Goal: Transaction & Acquisition: Purchase product/service

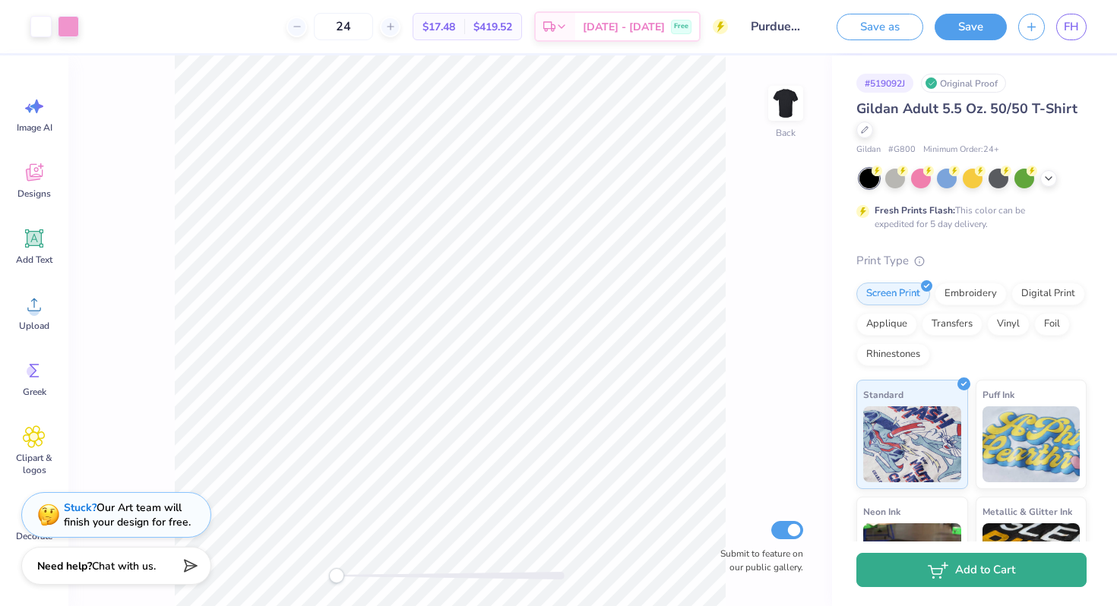
click at [896, 563] on button "Add to Cart" at bounding box center [971, 570] width 230 height 34
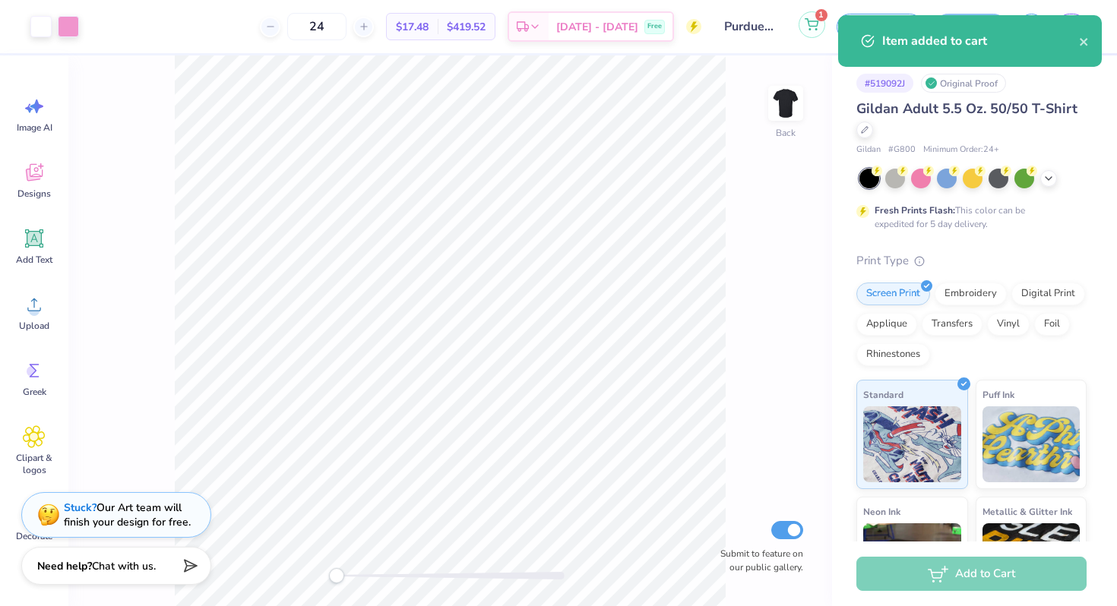
click at [816, 18] on span "1" at bounding box center [821, 15] width 12 height 12
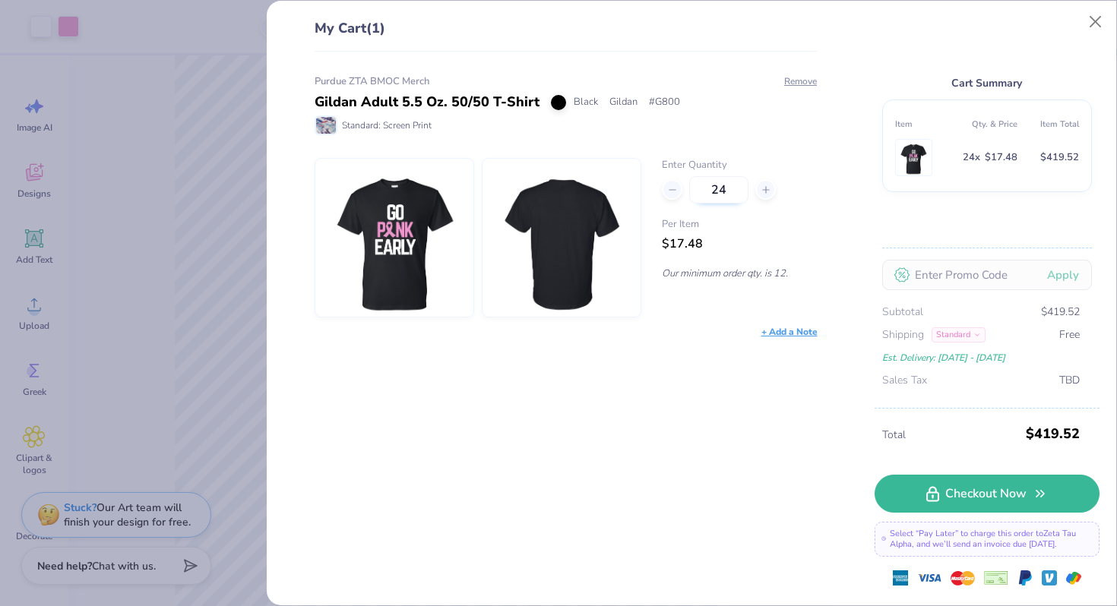
drag, startPoint x: 725, startPoint y: 194, endPoint x: 691, endPoint y: 194, distance: 33.4
click at [691, 194] on input "24" at bounding box center [718, 189] width 59 height 27
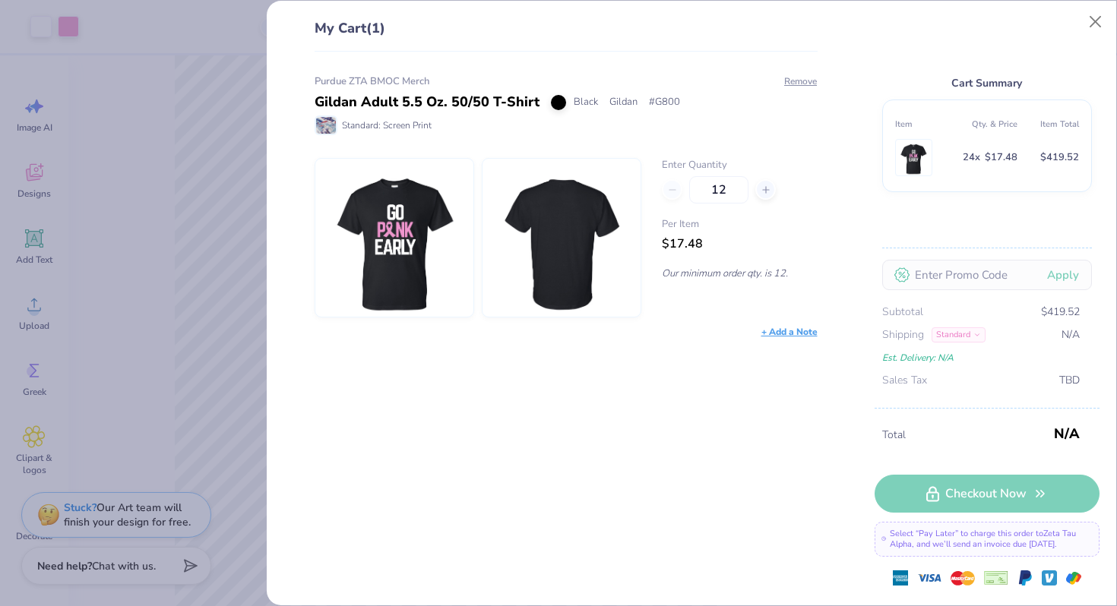
type input "12"
click at [687, 374] on div "Purdue ZTA BMOC Merch Gildan Adult 5.5 Oz. 50/50 T-Shirt Black Gildan # G800 St…" at bounding box center [560, 329] width 552 height 554
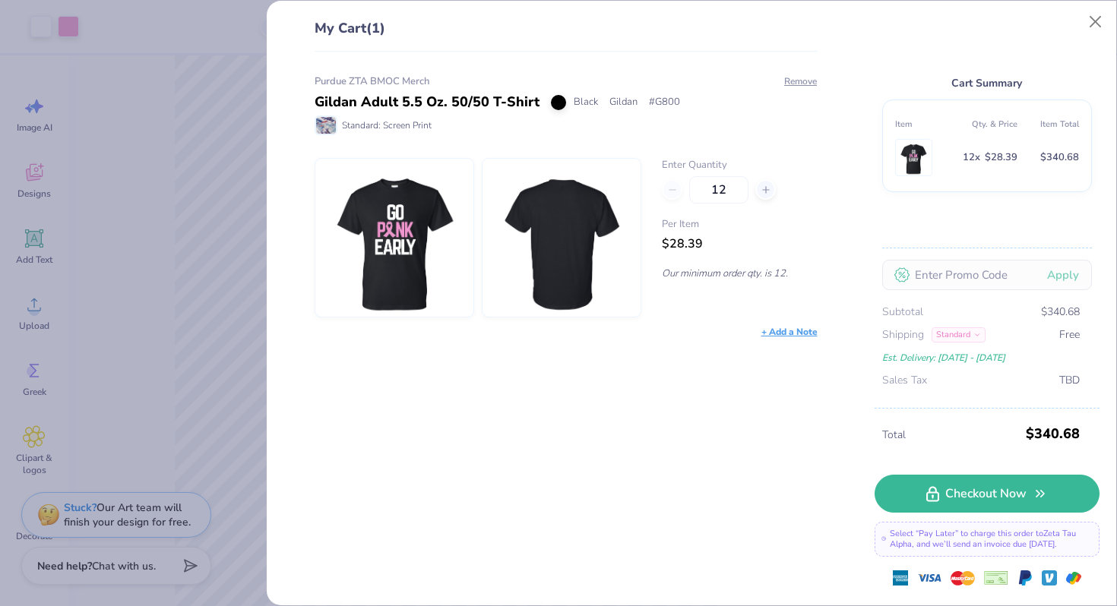
type input "12"
click at [1098, 21] on button "Close" at bounding box center [1095, 22] width 29 height 29
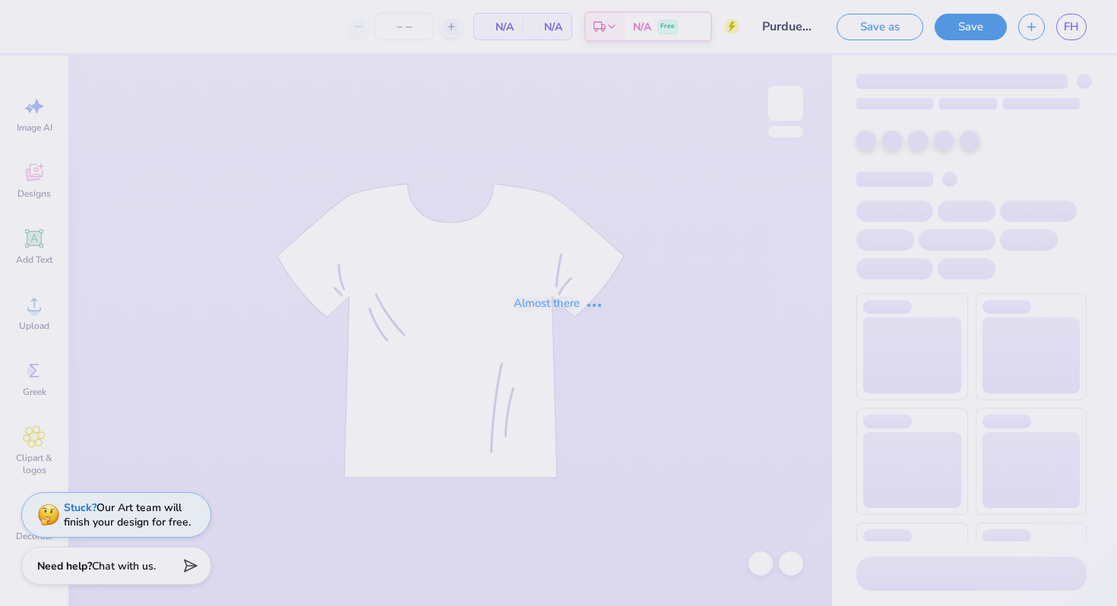
type input "Purdue University : Faith Hubbard"
type input "24"
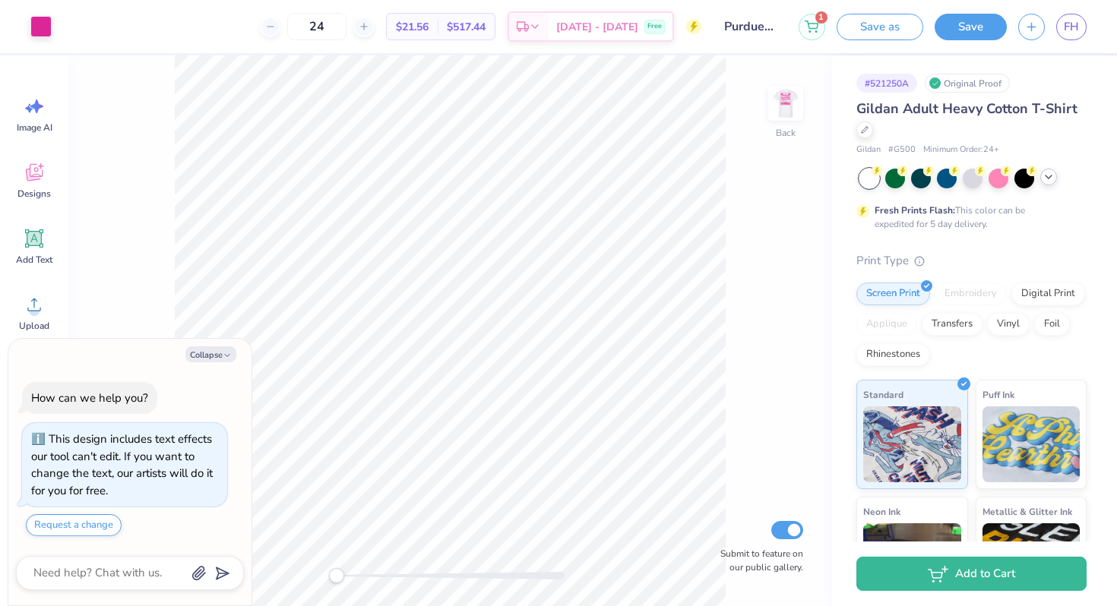
click at [1054, 178] on div at bounding box center [1048, 177] width 17 height 17
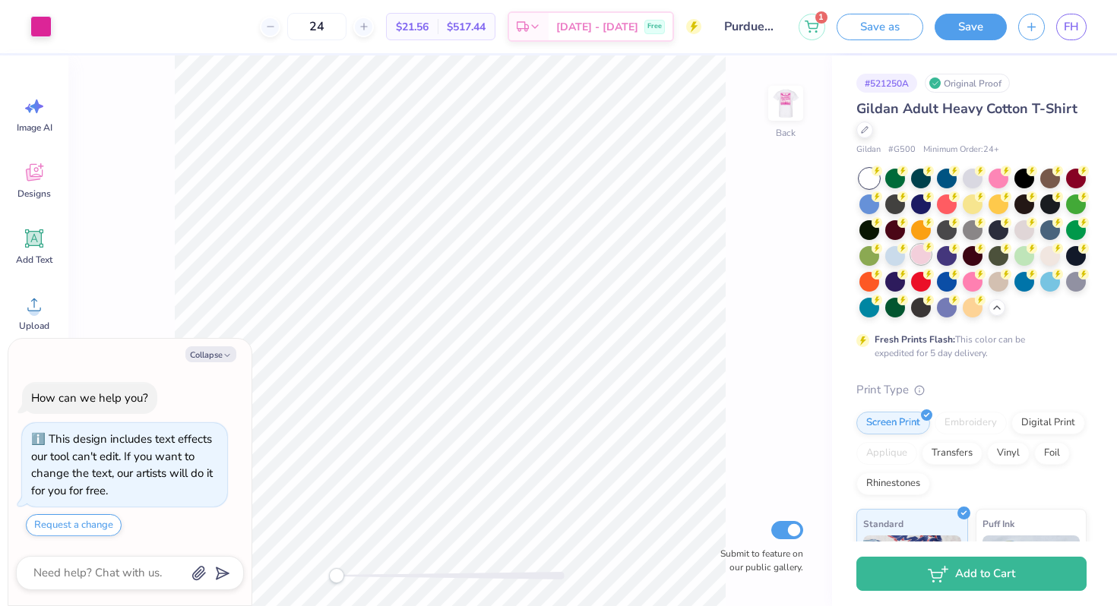
click at [922, 251] on div at bounding box center [921, 255] width 20 height 20
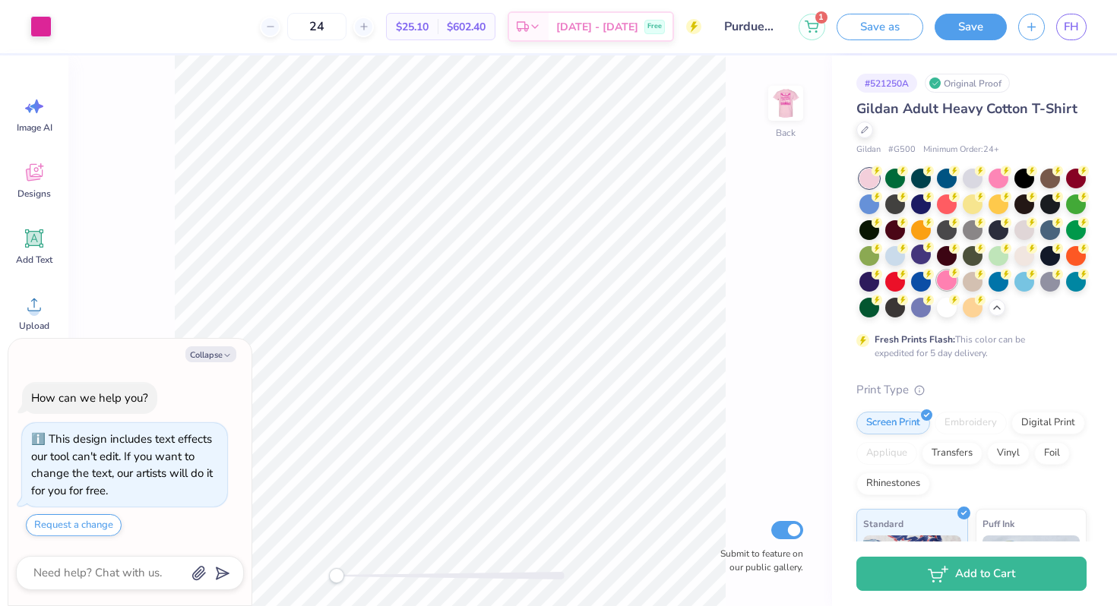
click at [951, 284] on div at bounding box center [947, 280] width 20 height 20
click at [999, 178] on div at bounding box center [998, 177] width 20 height 20
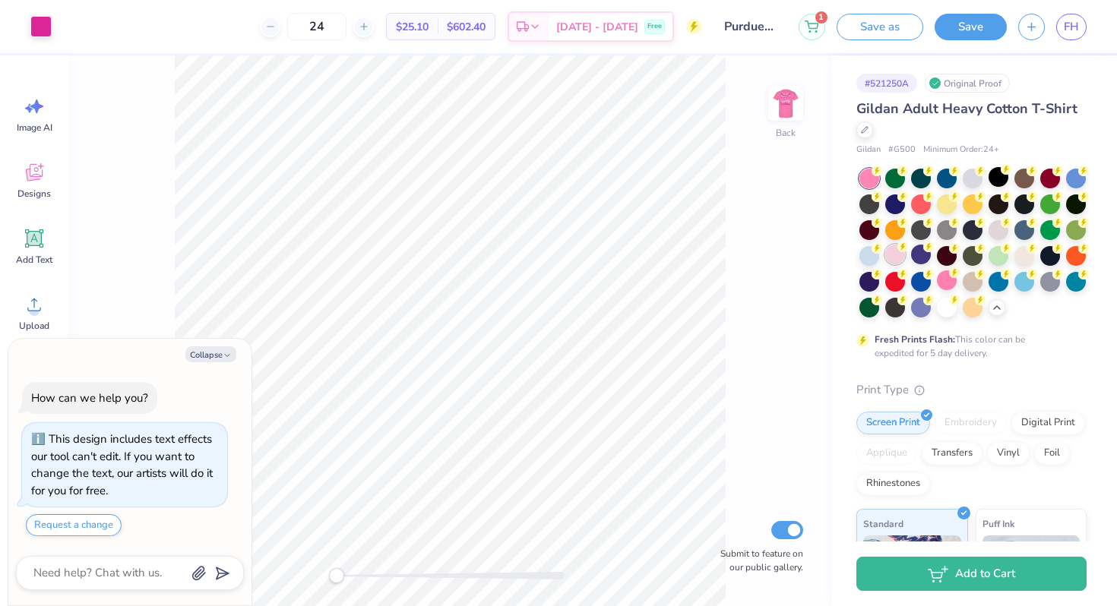
click at [899, 256] on div at bounding box center [895, 255] width 20 height 20
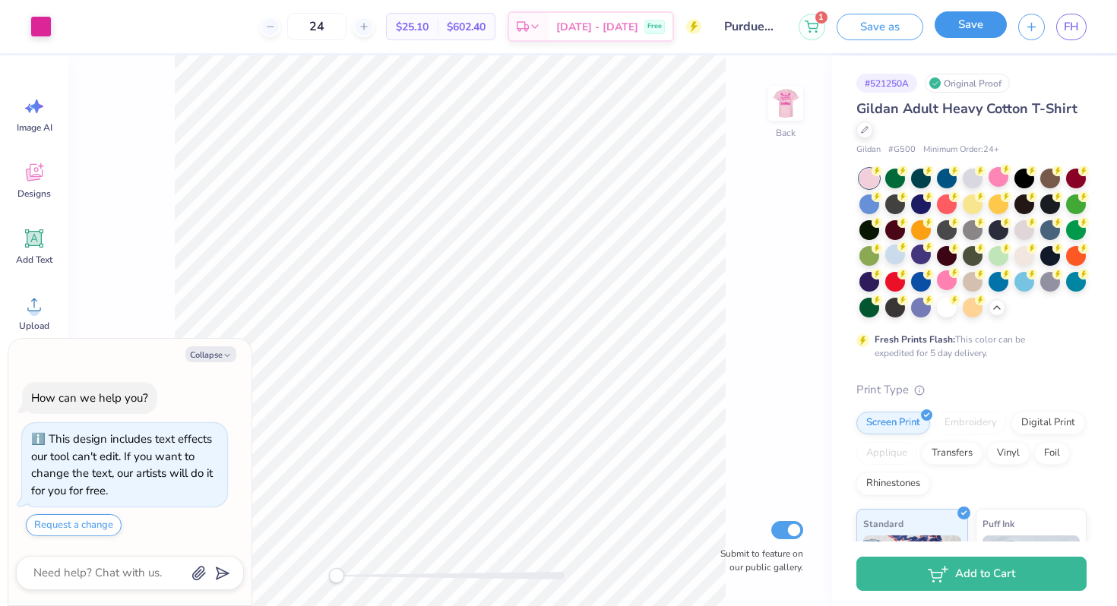
click at [961, 20] on button "Save" at bounding box center [970, 24] width 72 height 27
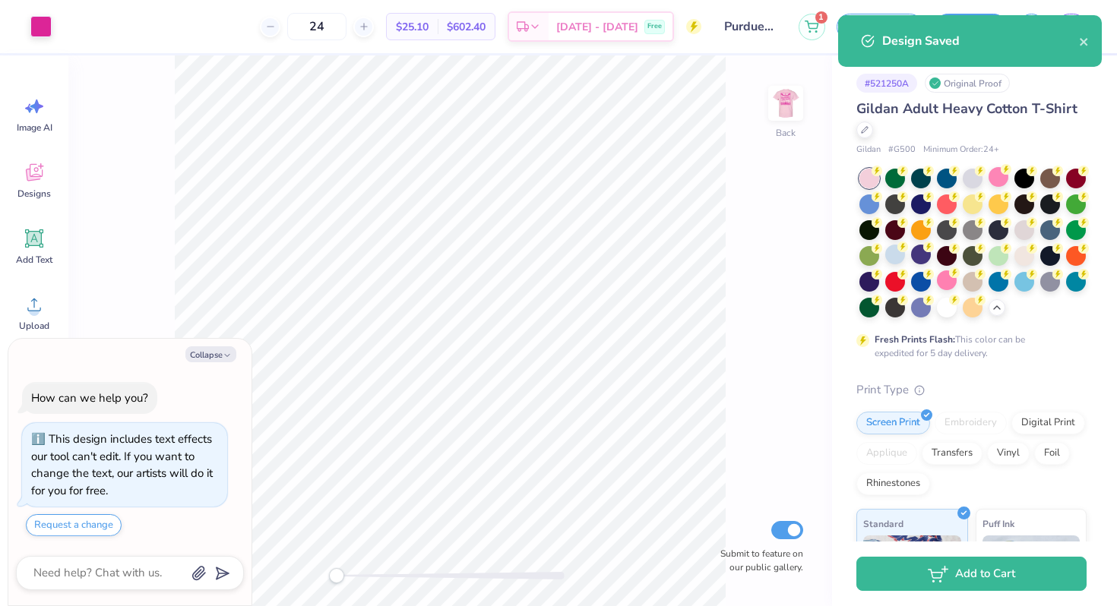
click at [1073, 24] on div "Design Saved" at bounding box center [970, 41] width 264 height 52
click at [1078, 32] on div "Design Saved" at bounding box center [970, 41] width 264 height 52
click at [1087, 41] on icon "close" at bounding box center [1084, 42] width 11 height 12
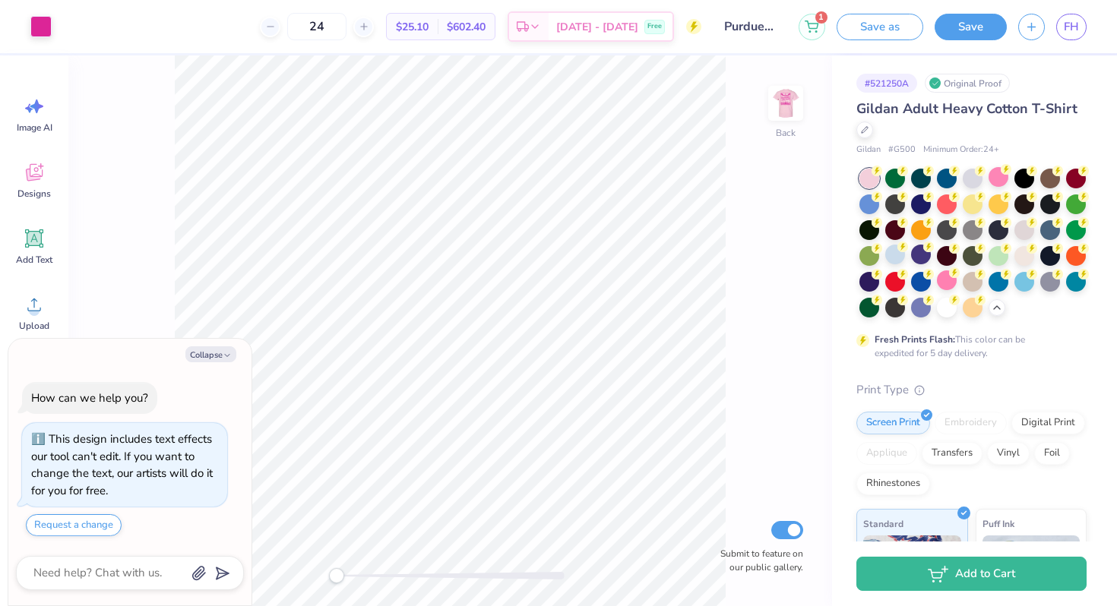
click at [1073, 18] on div "Design Saved" at bounding box center [970, 15] width 270 height 6
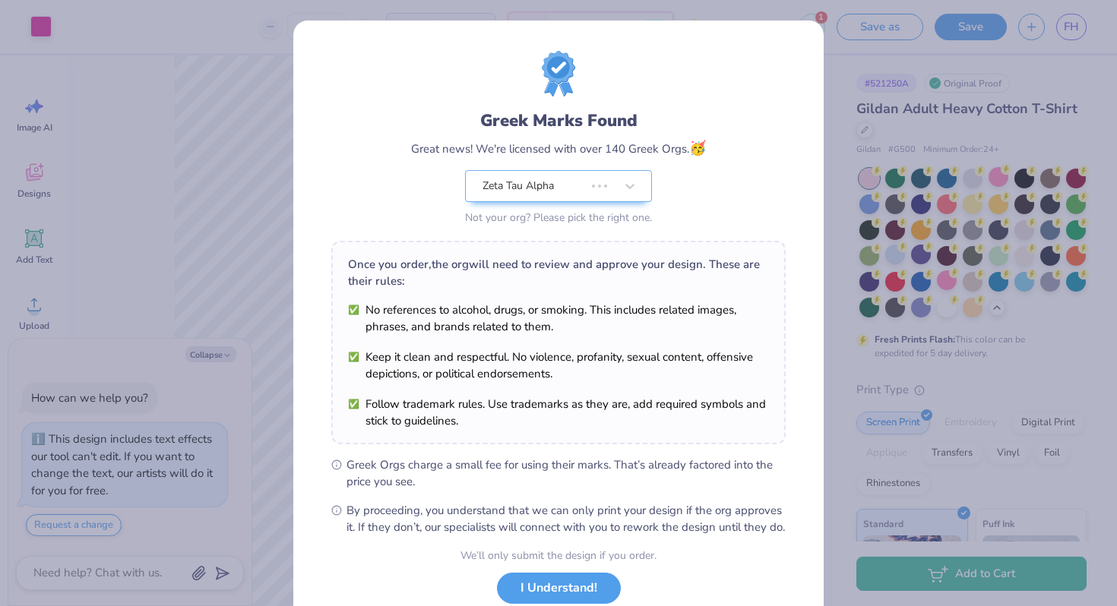
click at [1073, 25] on div "Greek Marks Found Great news! We're licensed with over 140 Greek Orgs. 🥳 Zeta T…" at bounding box center [558, 303] width 1117 height 606
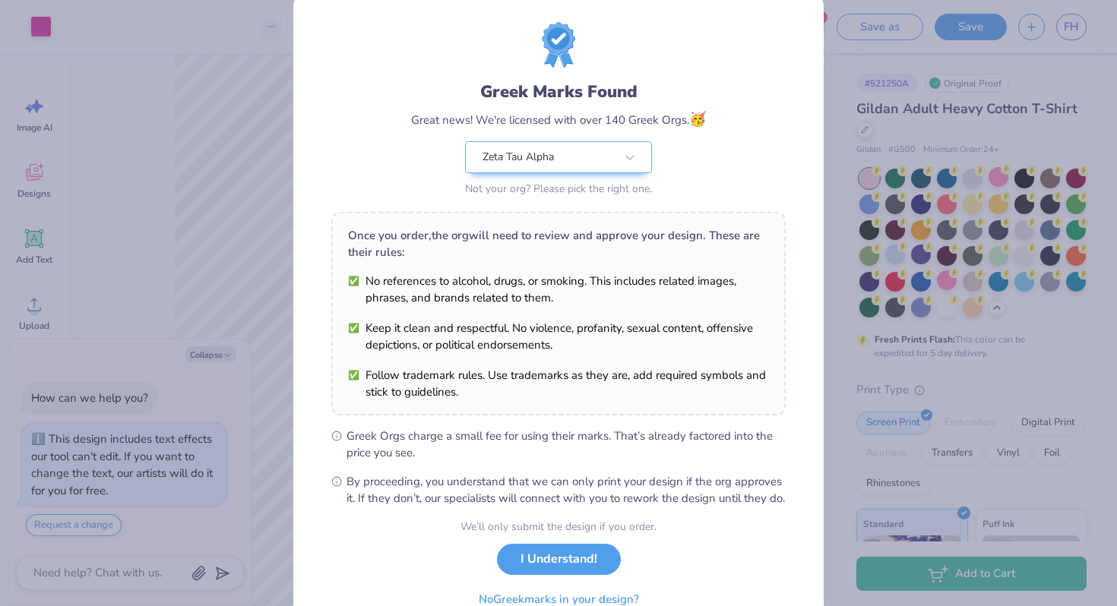
click at [558, 560] on div "We’ll only submit the design if you order. I Understand! No Greek marks in your…" at bounding box center [558, 567] width 196 height 96
click at [558, 567] on button "I Understand!" at bounding box center [559, 555] width 124 height 31
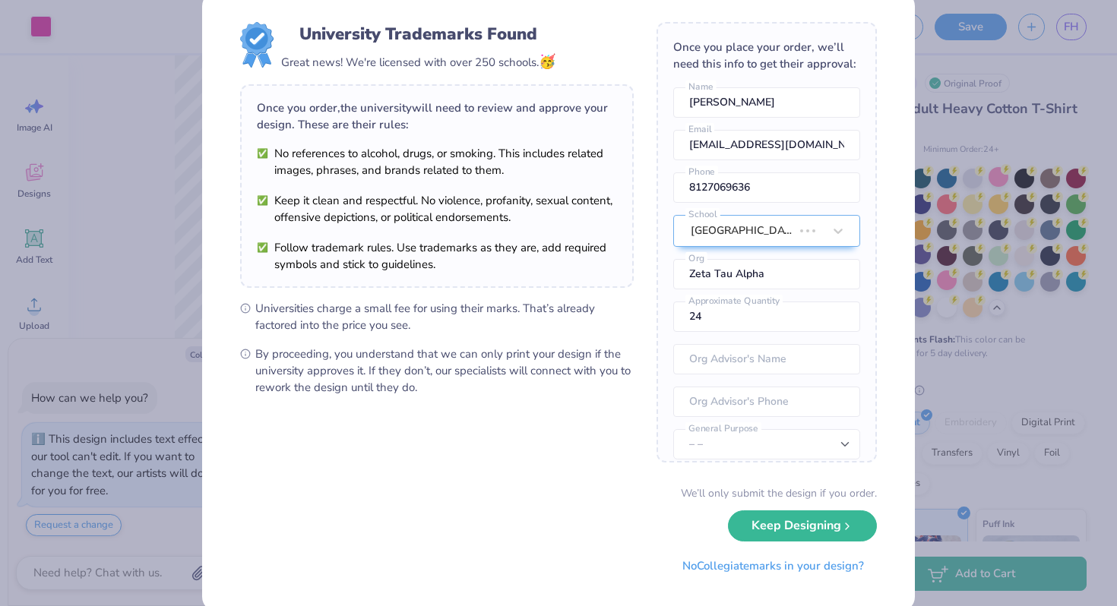
scroll to position [0, 0]
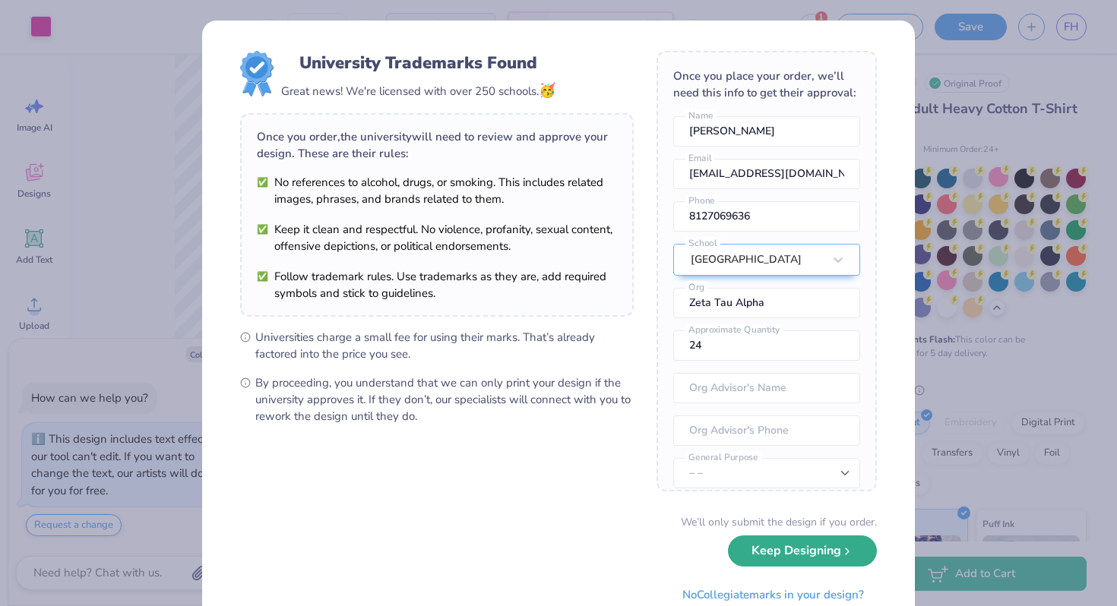
click at [798, 555] on button "Keep Designing" at bounding box center [802, 550] width 149 height 31
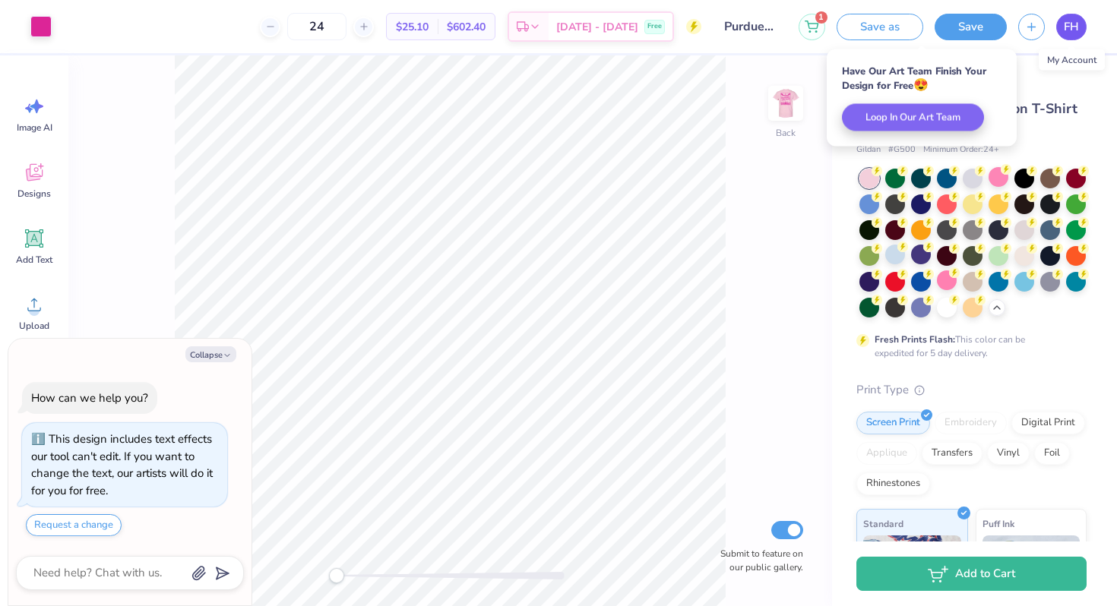
click at [1064, 31] on span "FH" at bounding box center [1070, 26] width 15 height 17
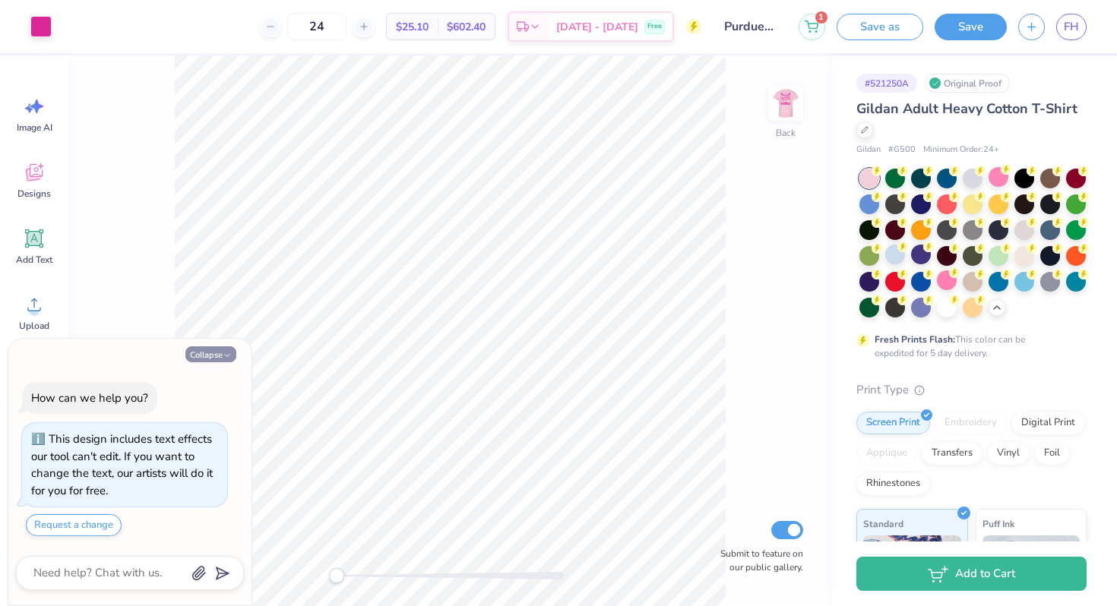
click at [226, 348] on button "Collapse" at bounding box center [210, 354] width 51 height 16
type textarea "x"
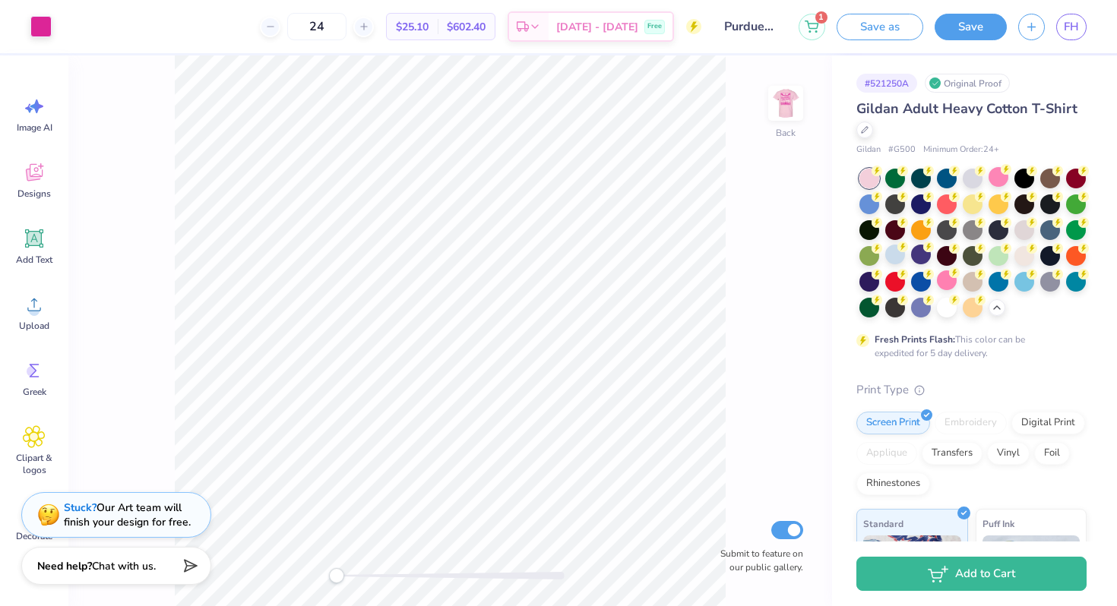
click at [1088, 25] on div "1 Save as Save FH" at bounding box center [957, 26] width 318 height 53
click at [1076, 25] on span "FH" at bounding box center [1070, 26] width 15 height 17
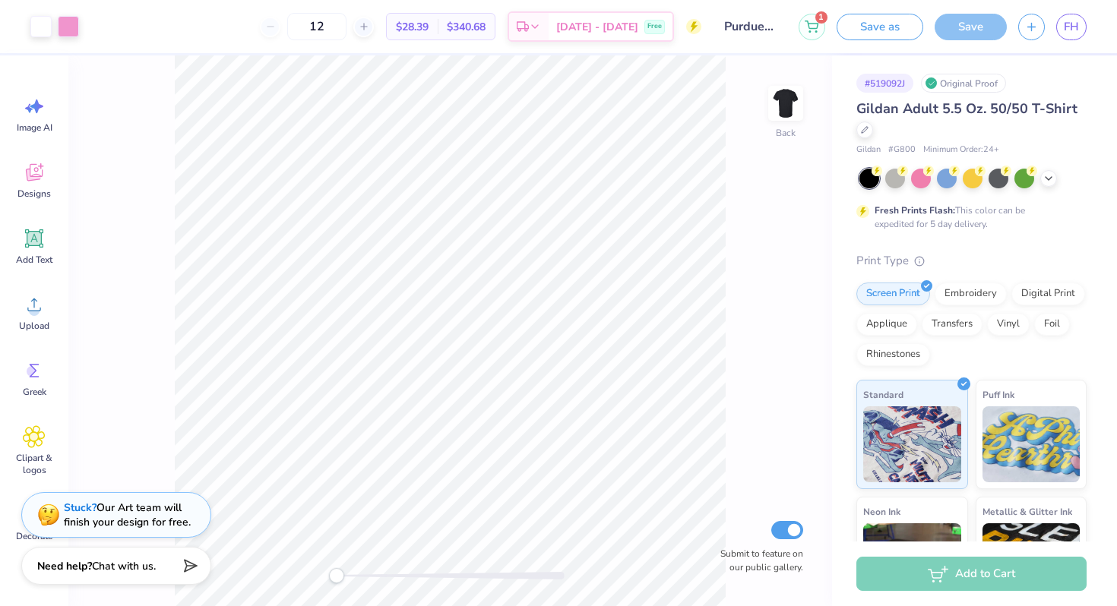
drag, startPoint x: 359, startPoint y: 27, endPoint x: 314, endPoint y: 27, distance: 44.8
click at [314, 27] on div "12" at bounding box center [317, 26] width 114 height 27
type input "24"
